Goal: Information Seeking & Learning: Learn about a topic

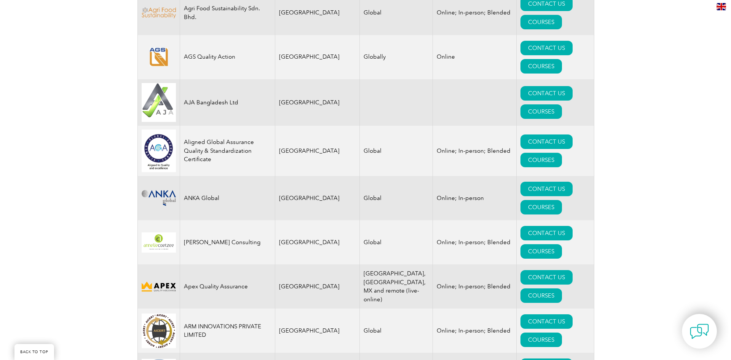
scroll to position [761, 0]
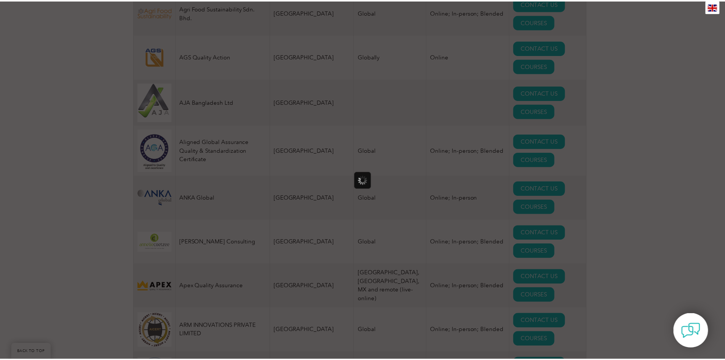
scroll to position [0, 0]
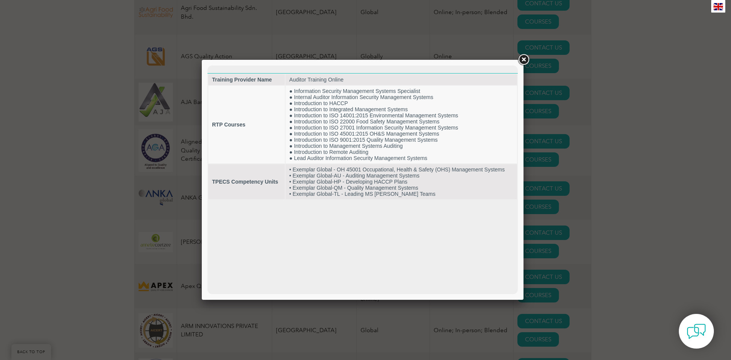
click at [525, 60] on link at bounding box center [524, 60] width 14 height 14
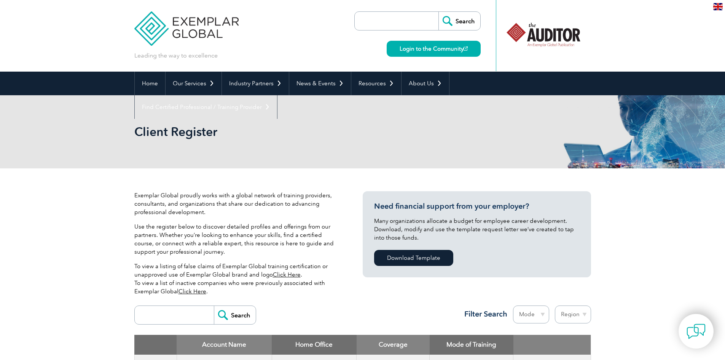
click at [159, 305] on div "Search Region [GEOGRAPHIC_DATA] [GEOGRAPHIC_DATA] [GEOGRAPHIC_DATA] [GEOGRAPHIC…" at bounding box center [362, 318] width 457 height 33
click at [152, 315] on input "search" at bounding box center [176, 315] width 75 height 18
click at [152, 315] on input "audsitor training online" at bounding box center [176, 315] width 75 height 18
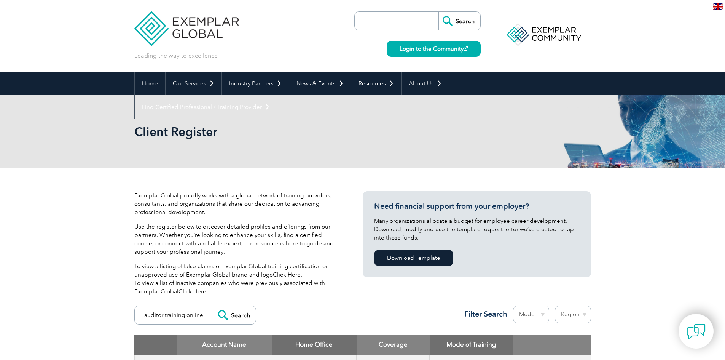
type input "auditor training online"
click at [243, 314] on input "Search" at bounding box center [235, 315] width 42 height 18
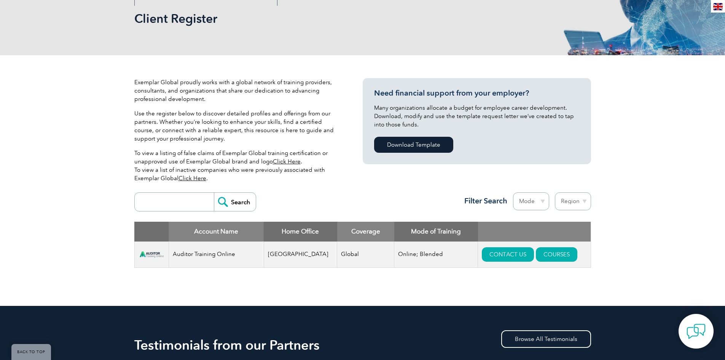
scroll to position [152, 0]
